Goal: Information Seeking & Learning: Learn about a topic

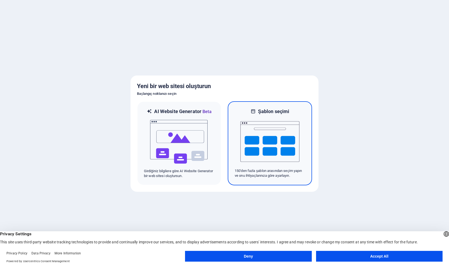
click at [248, 161] on img at bounding box center [269, 142] width 59 height 54
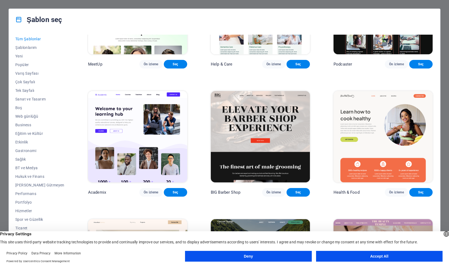
scroll to position [483, 0]
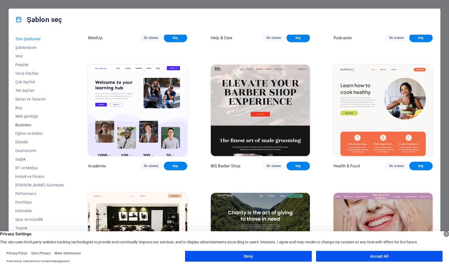
click at [25, 123] on span "Business" at bounding box center [39, 125] width 49 height 4
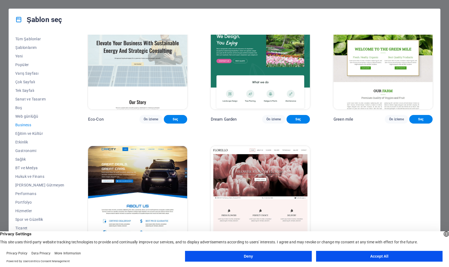
click at [147, 187] on img at bounding box center [137, 191] width 99 height 91
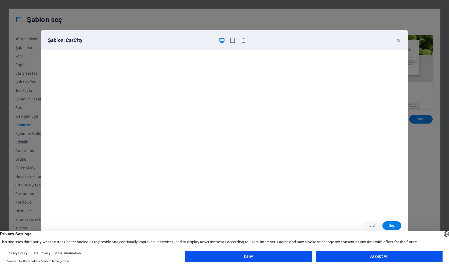
click at [236, 37] on div "Şablon: CarCity" at bounding box center [224, 40] width 366 height 19
click at [234, 39] on icon "button" at bounding box center [232, 40] width 6 height 6
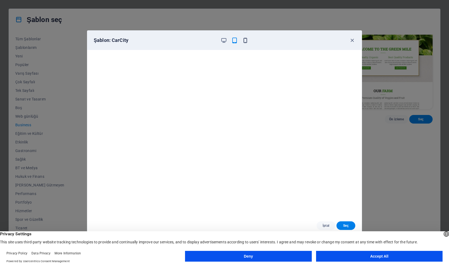
drag, startPoint x: 251, startPoint y: 40, endPoint x: 247, endPoint y: 41, distance: 4.3
click at [251, 40] on div "Şablon: CarCity" at bounding box center [221, 40] width 255 height 6
click at [241, 40] on div at bounding box center [234, 40] width 28 height 6
click at [245, 43] on icon "button" at bounding box center [245, 40] width 6 height 6
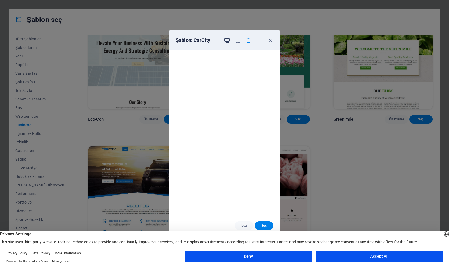
click at [227, 39] on icon "button" at bounding box center [227, 40] width 6 height 6
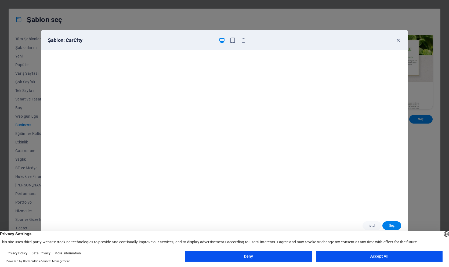
click at [398, 37] on div "Şablon: CarCity" at bounding box center [224, 40] width 366 height 19
click at [398, 39] on icon "button" at bounding box center [398, 40] width 6 height 6
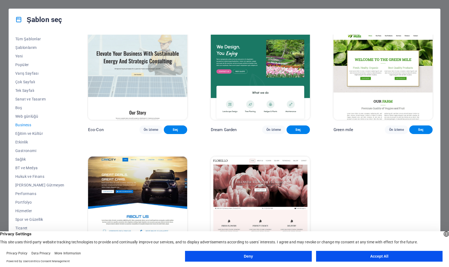
scroll to position [0, 0]
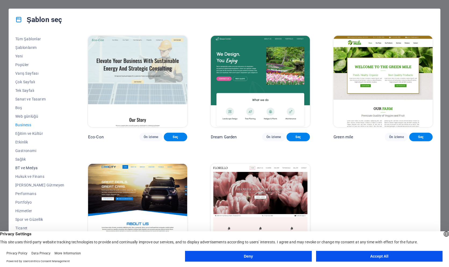
click at [26, 166] on span "BT ve Medya" at bounding box center [39, 168] width 49 height 4
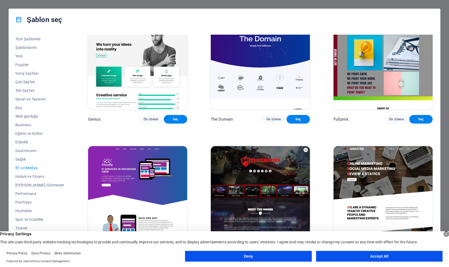
scroll to position [205, 0]
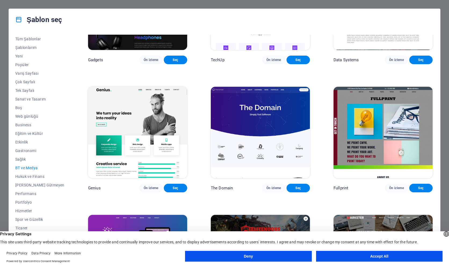
click at [155, 138] on img at bounding box center [137, 132] width 99 height 91
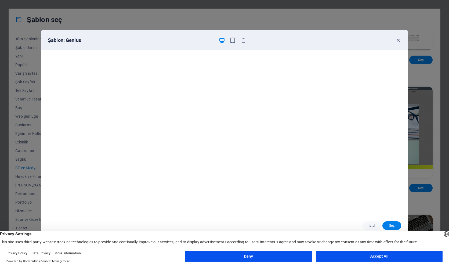
click at [393, 40] on div "Şablon: Genius" at bounding box center [221, 40] width 347 height 6
click at [398, 40] on icon "button" at bounding box center [398, 40] width 6 height 6
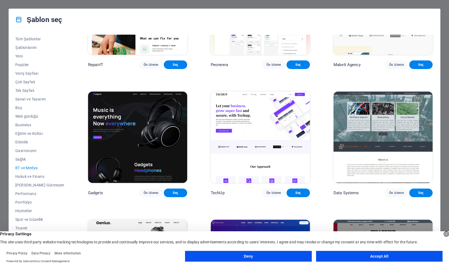
scroll to position [44, 0]
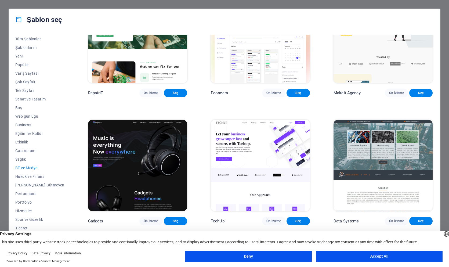
click at [280, 254] on button "Deny" at bounding box center [248, 256] width 126 height 11
